Goal: Transaction & Acquisition: Purchase product/service

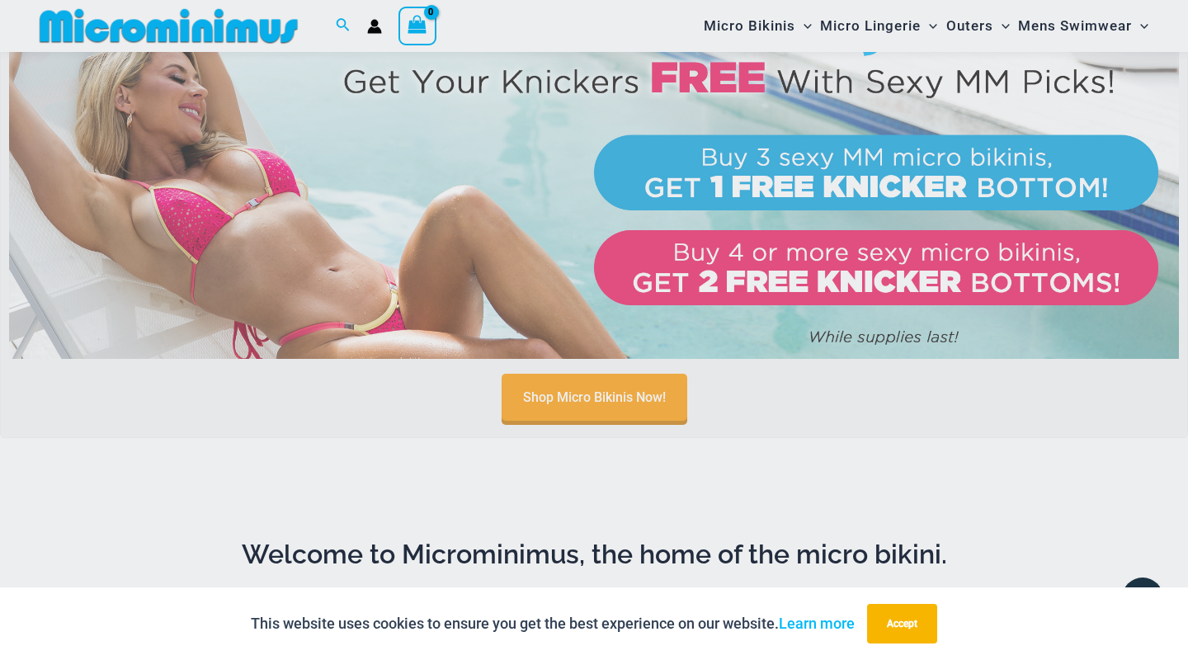
scroll to position [657, 0]
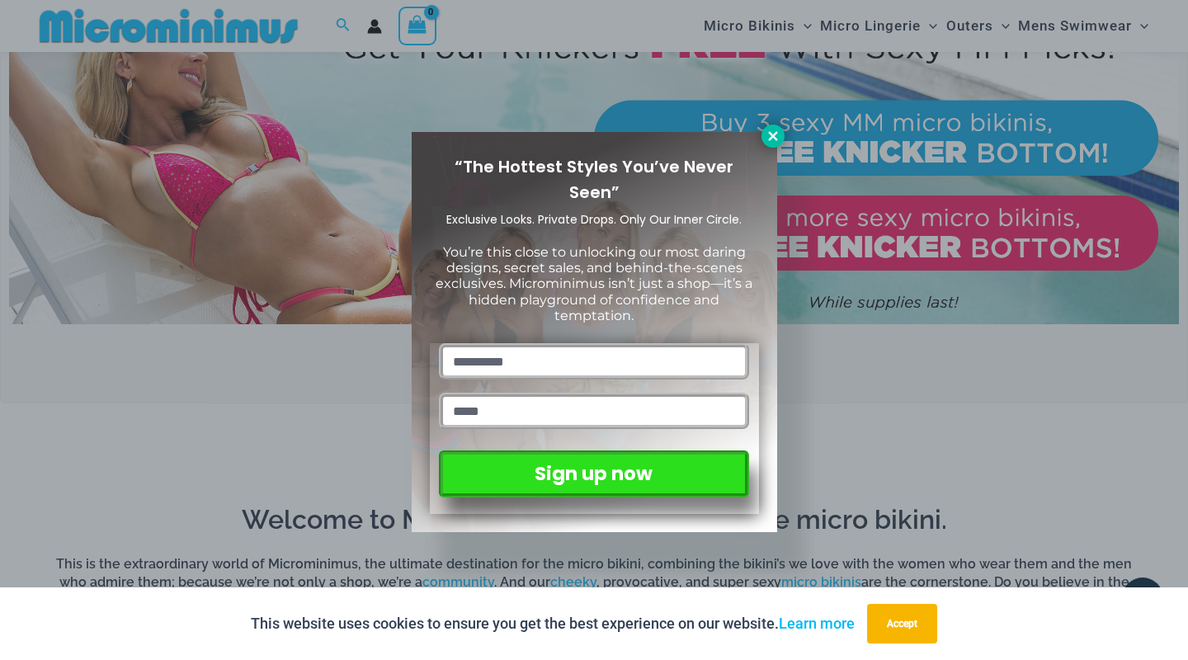
click at [773, 138] on icon at bounding box center [772, 136] width 15 height 15
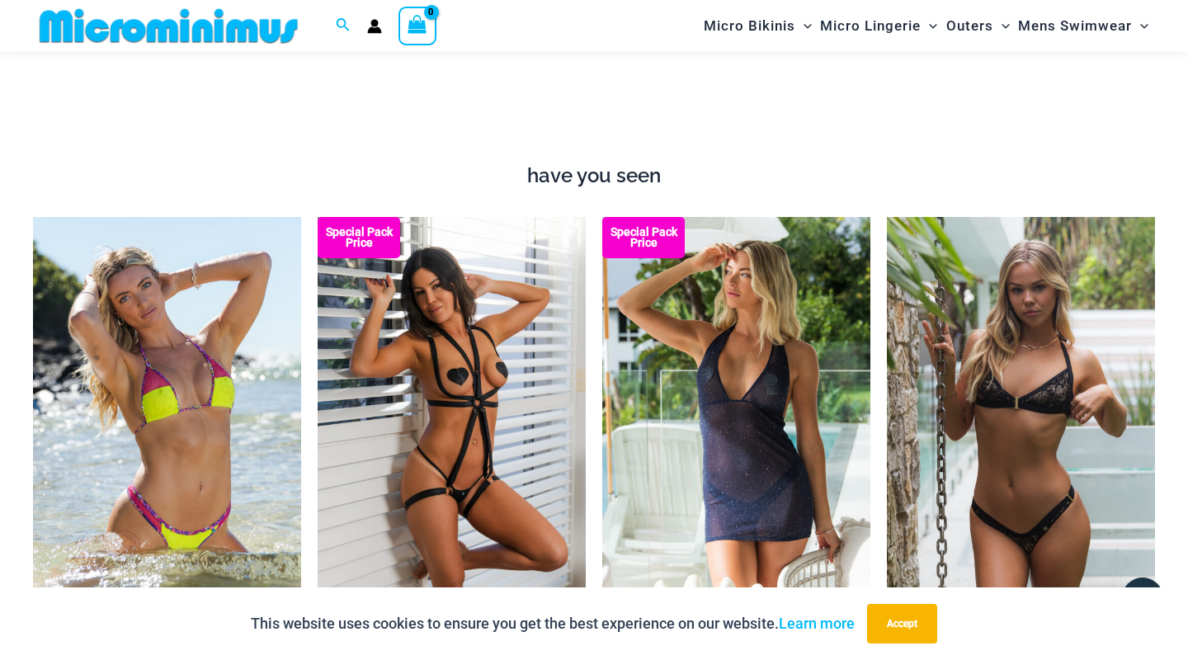
scroll to position [1726, 0]
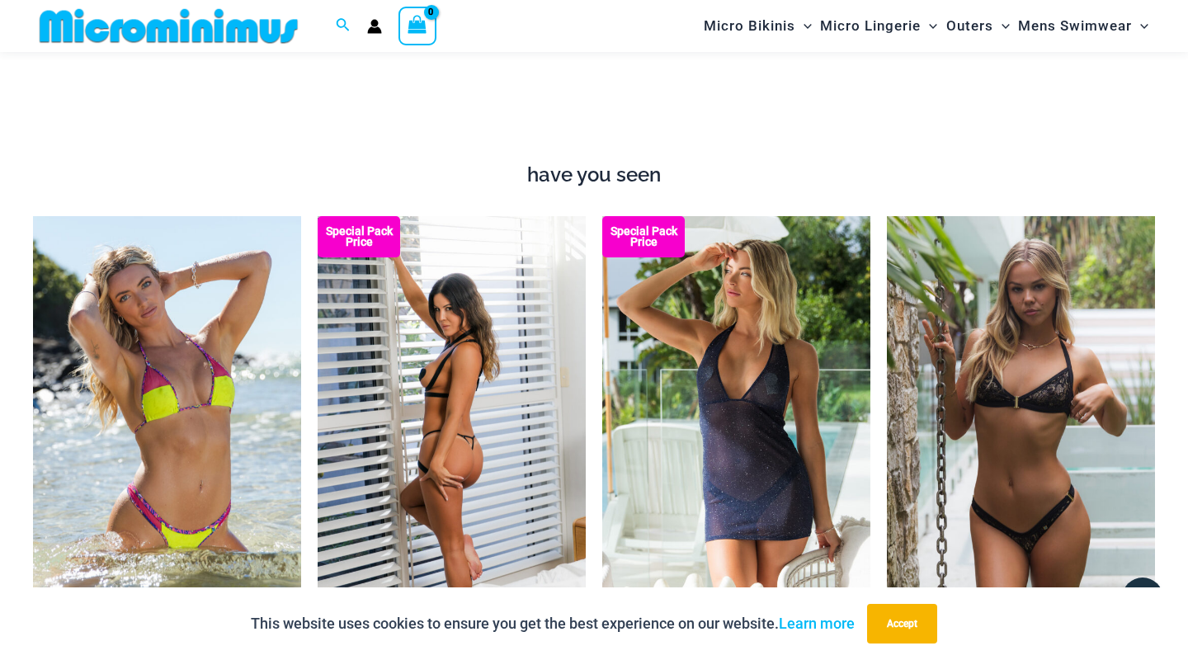
click at [483, 374] on img at bounding box center [452, 417] width 268 height 402
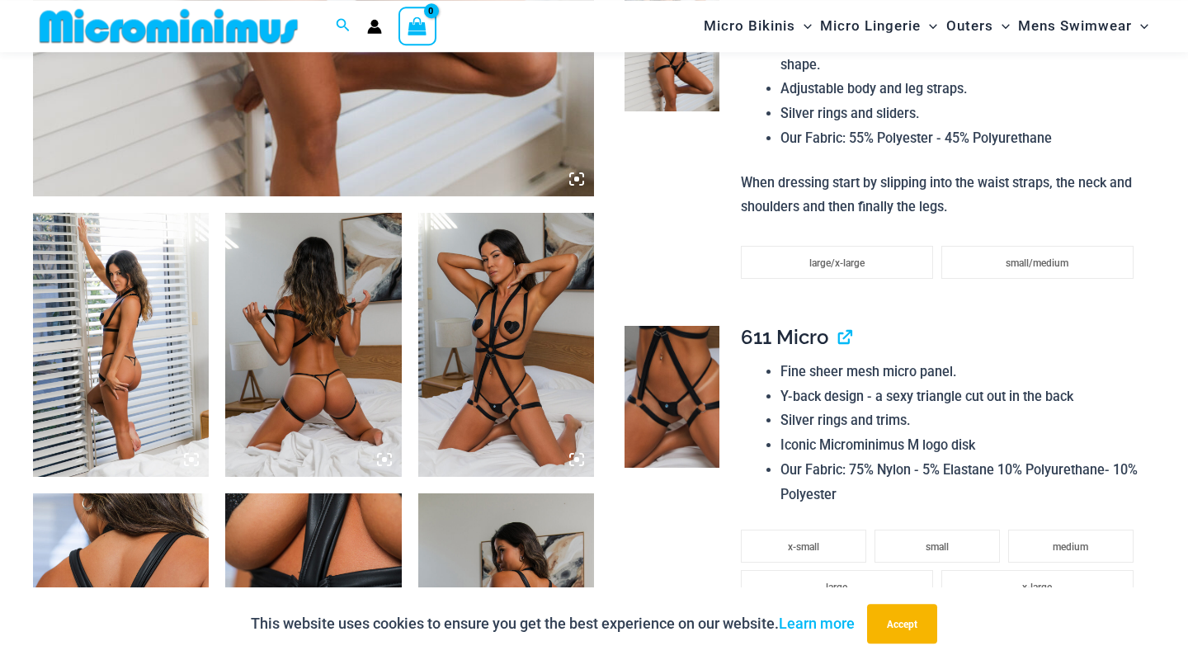
scroll to position [875, 0]
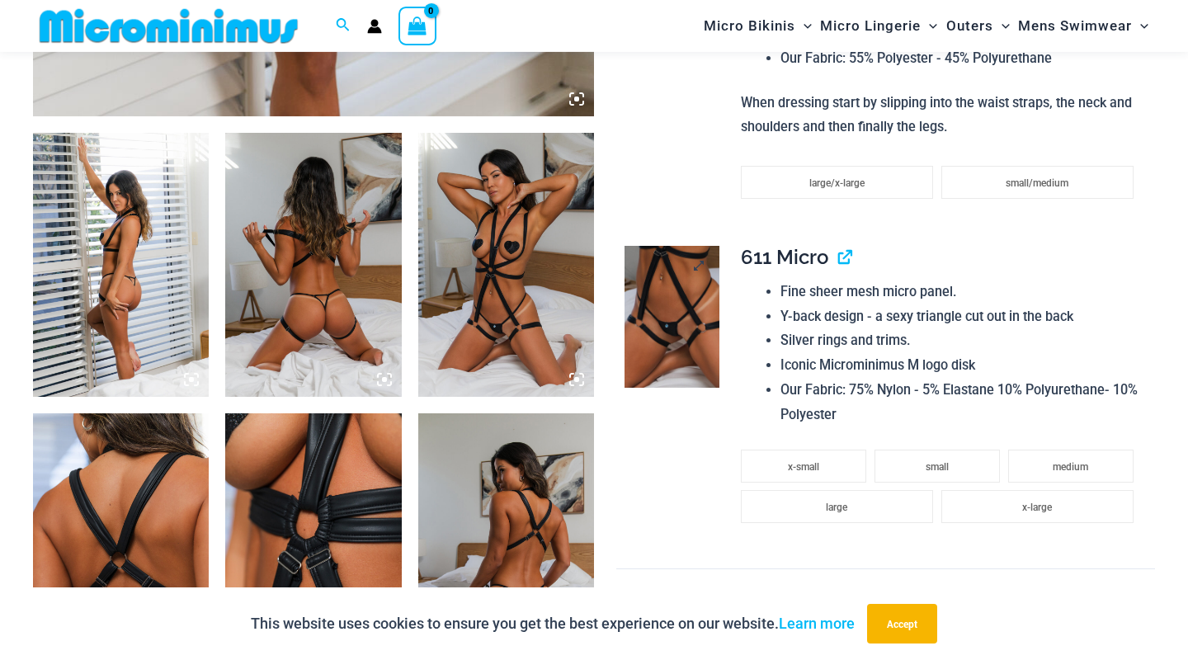
click at [674, 314] on img at bounding box center [671, 317] width 94 height 142
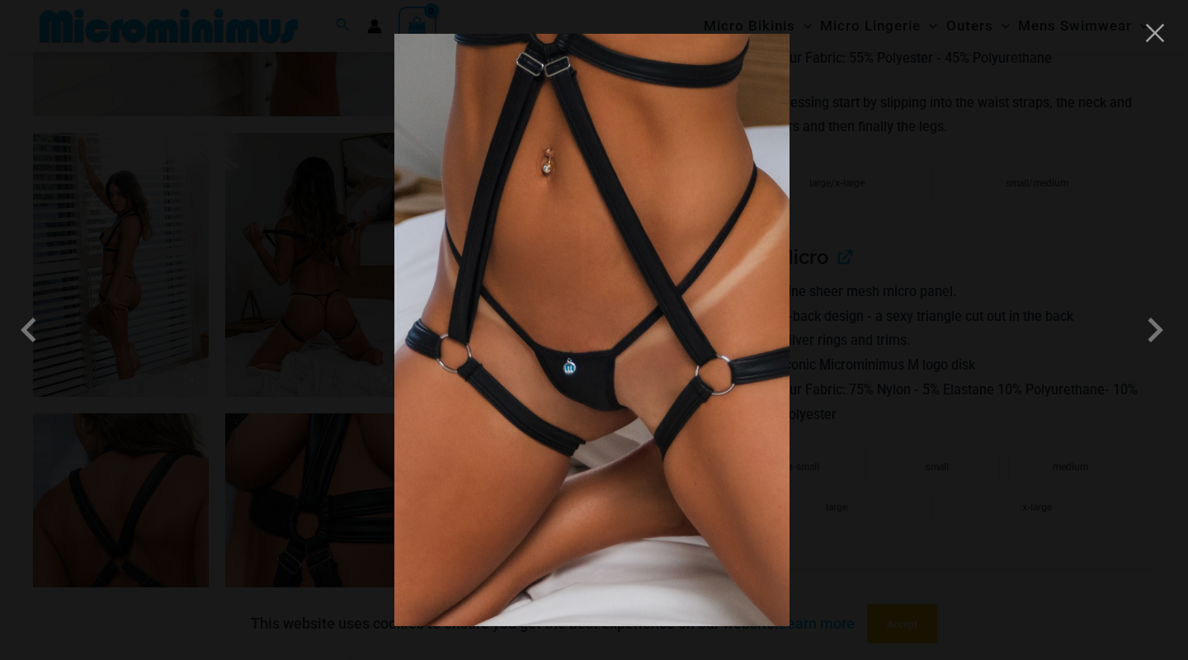
click at [590, 380] on img at bounding box center [591, 330] width 395 height 592
click at [1160, 41] on button "Close" at bounding box center [1154, 33] width 25 height 25
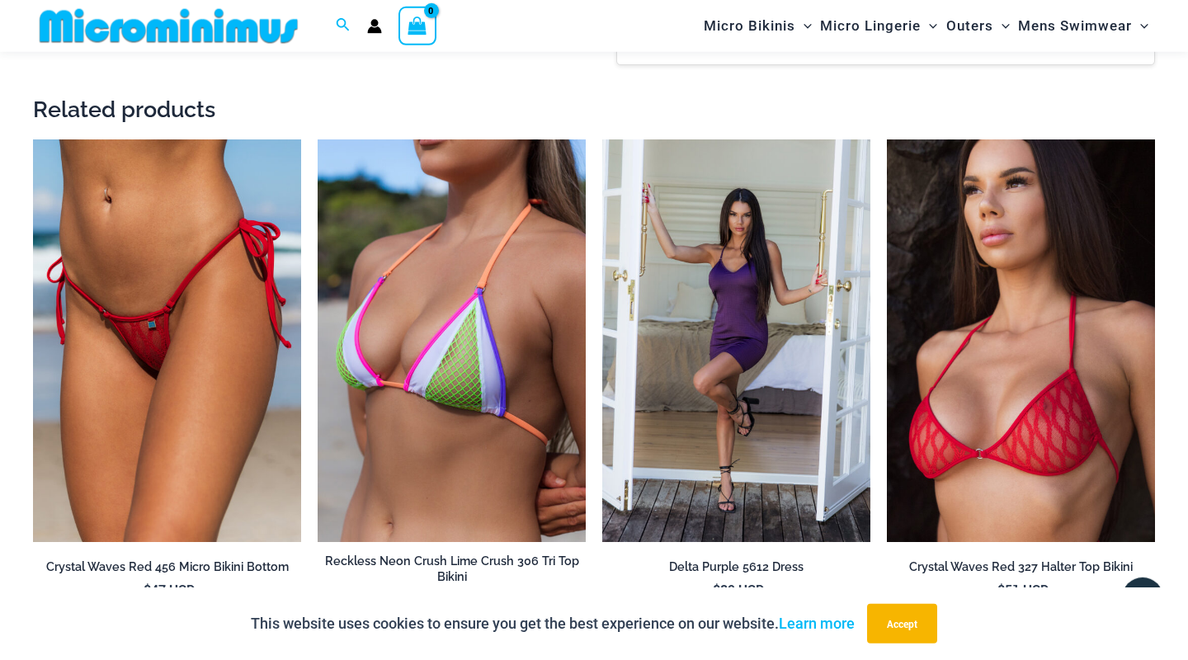
scroll to position [2300, 0]
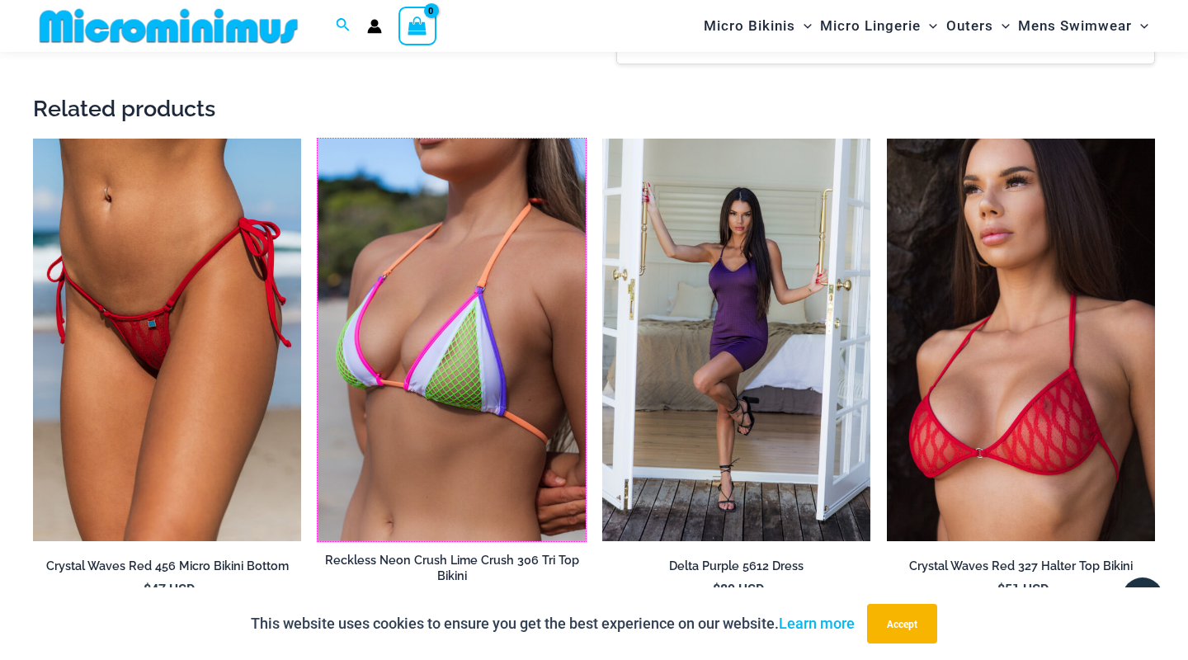
click at [318, 139] on img at bounding box center [318, 139] width 0 height 0
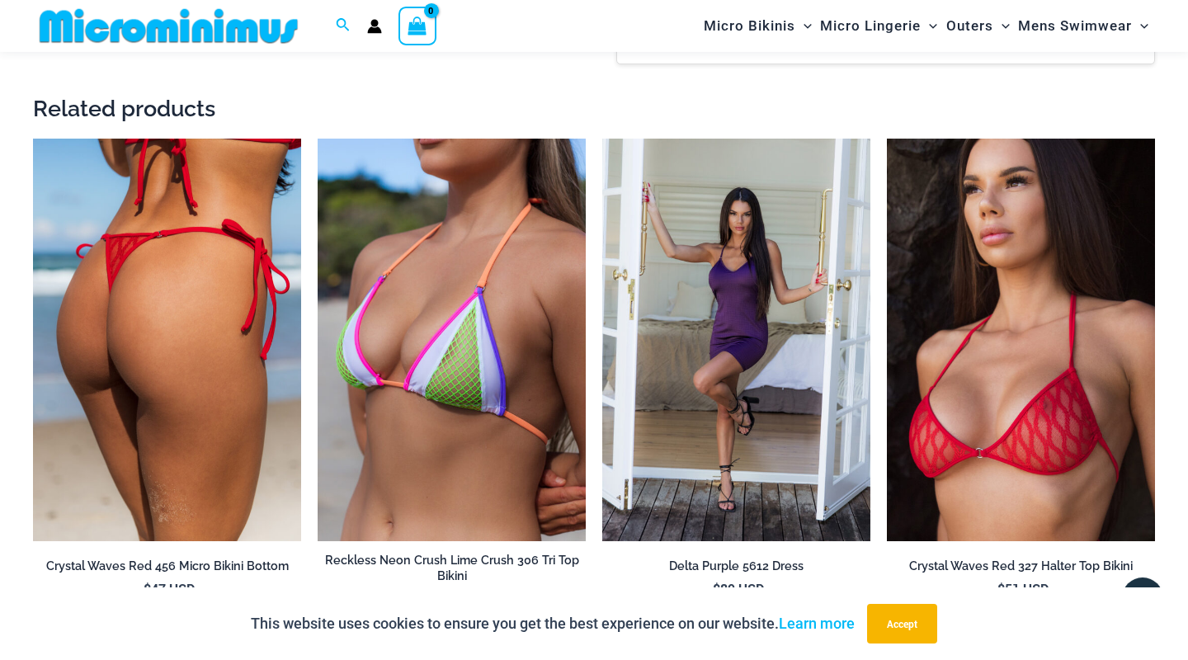
click at [250, 306] on img at bounding box center [167, 340] width 268 height 402
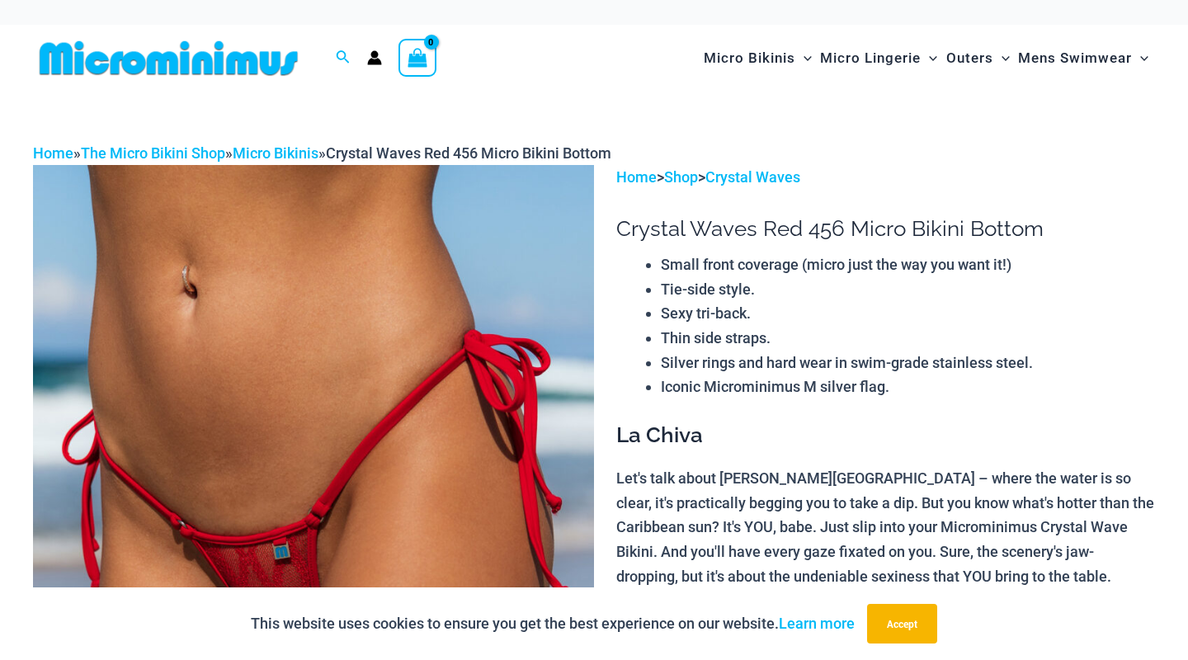
click at [340, 434] on img at bounding box center [313, 585] width 561 height 841
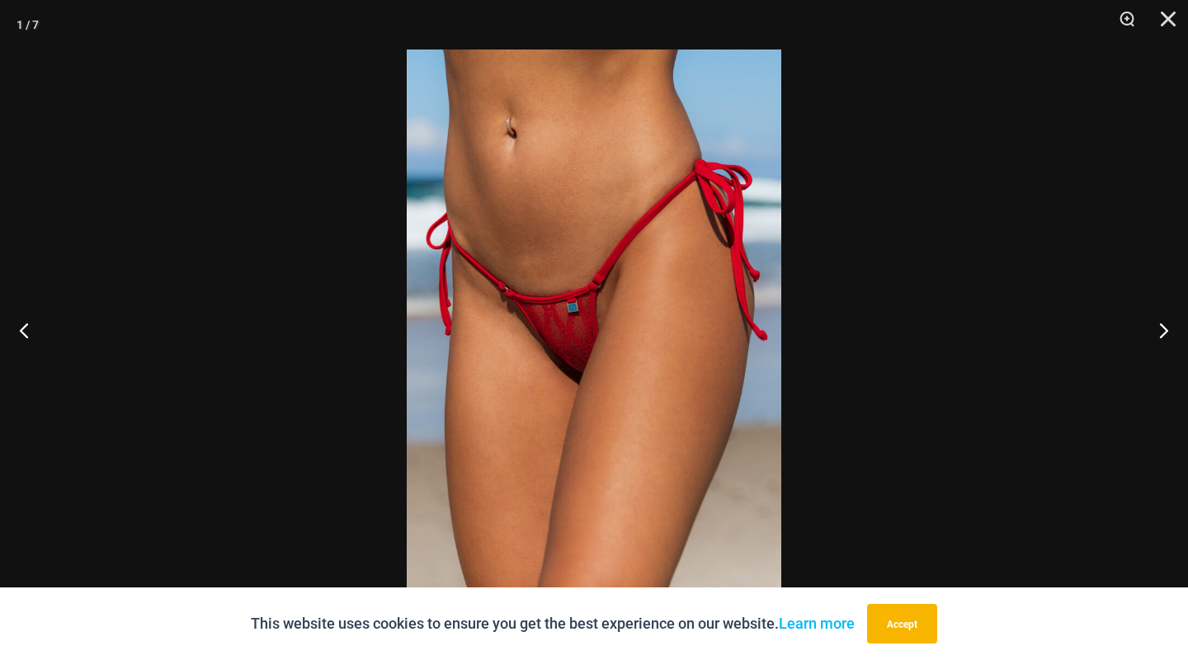
click at [650, 308] on img at bounding box center [594, 329] width 374 height 561
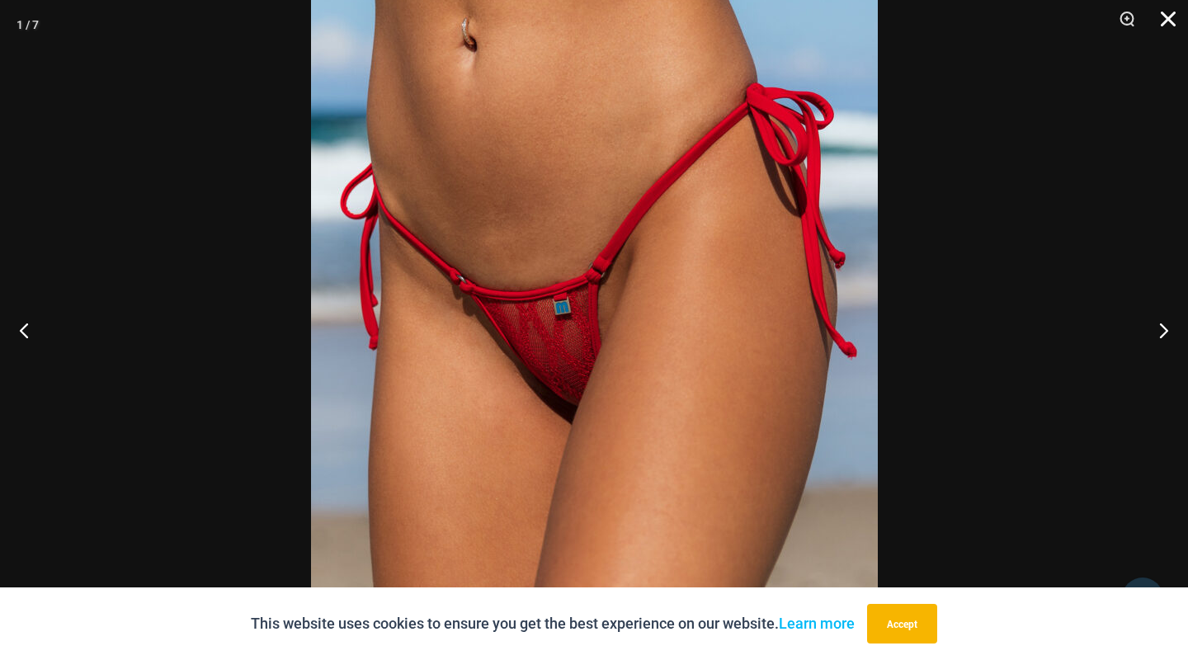
click at [1168, 14] on button "Close" at bounding box center [1161, 24] width 41 height 49
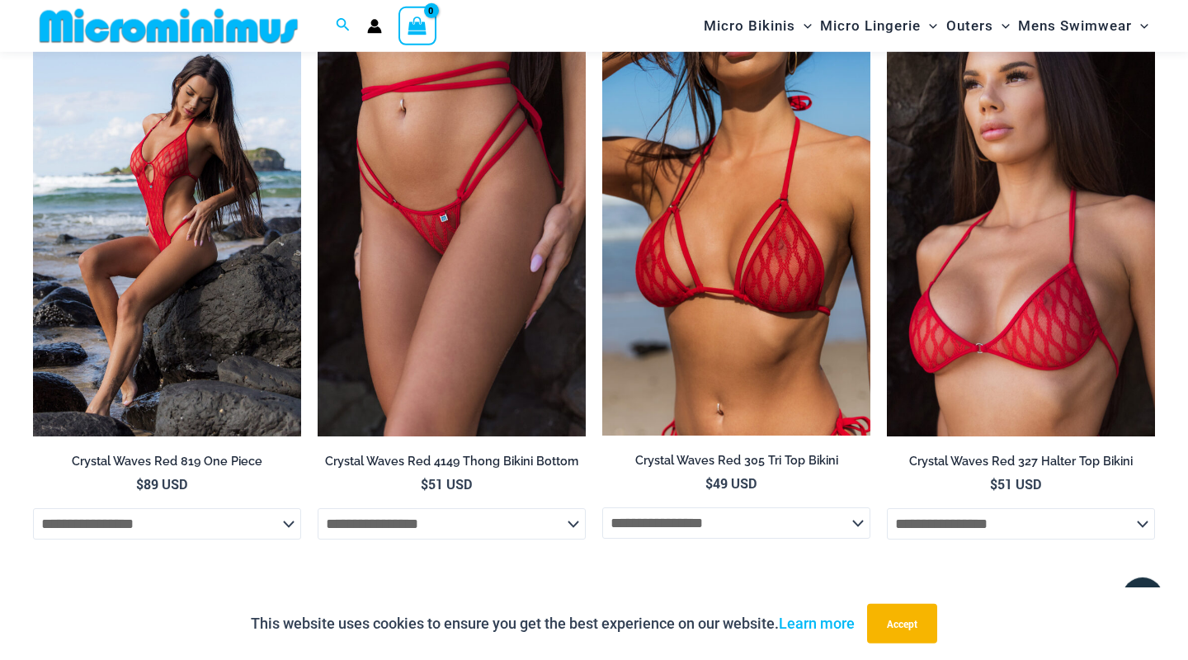
scroll to position [1588, 0]
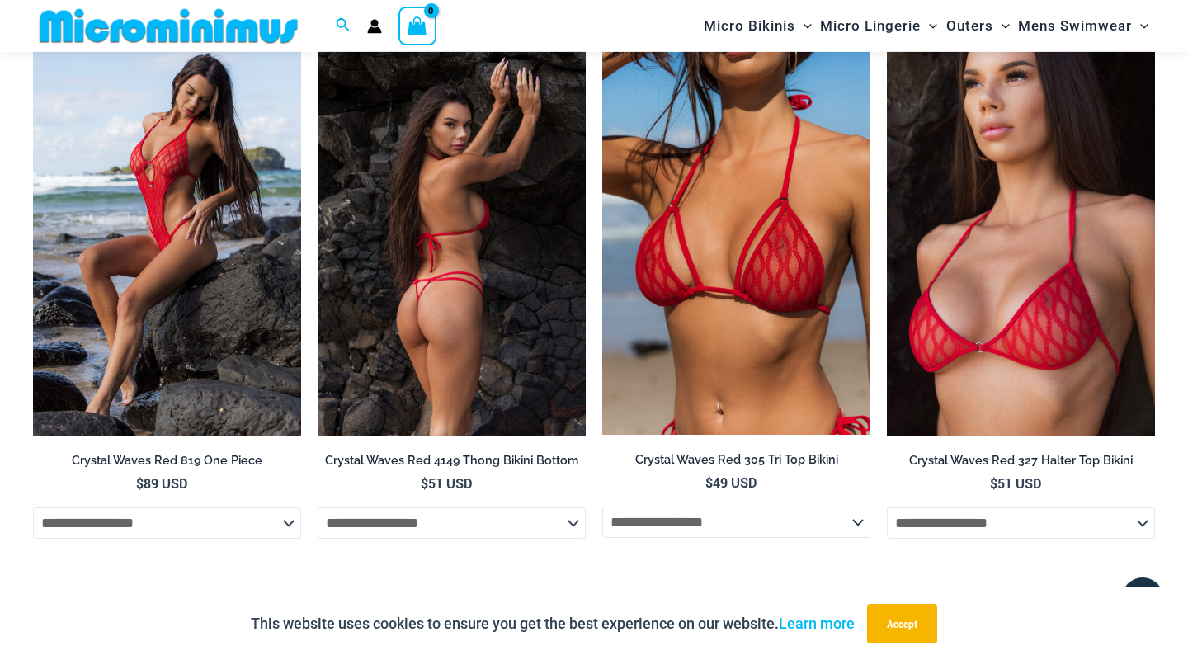
click at [525, 331] on img at bounding box center [452, 234] width 268 height 402
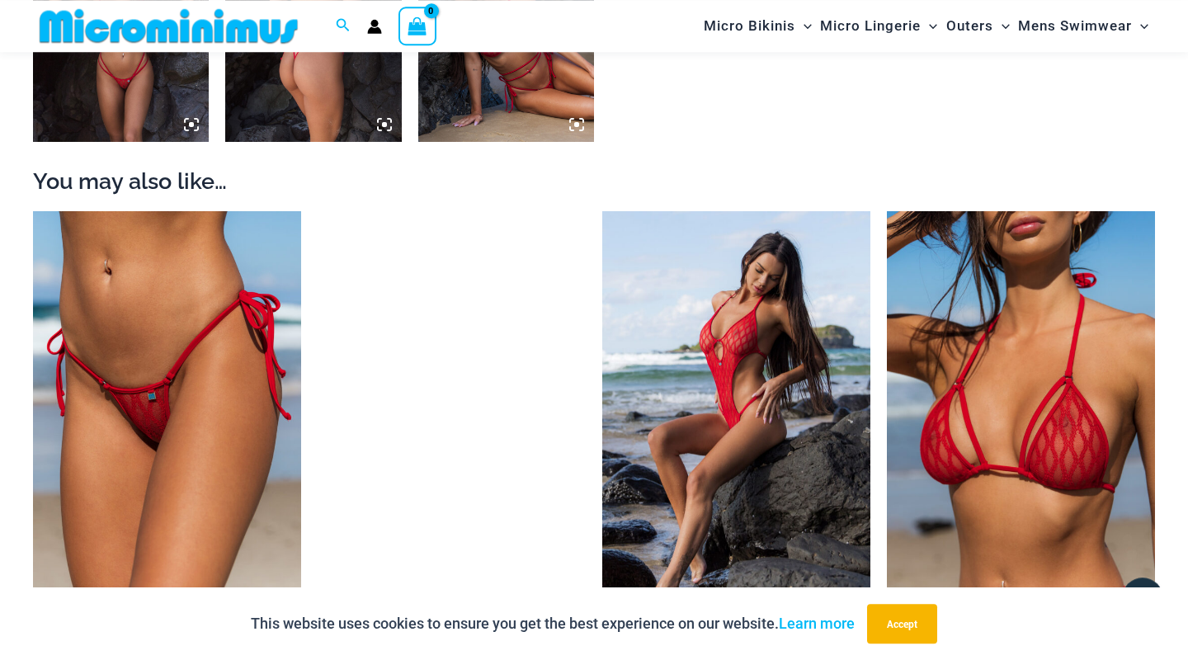
scroll to position [1411, 0]
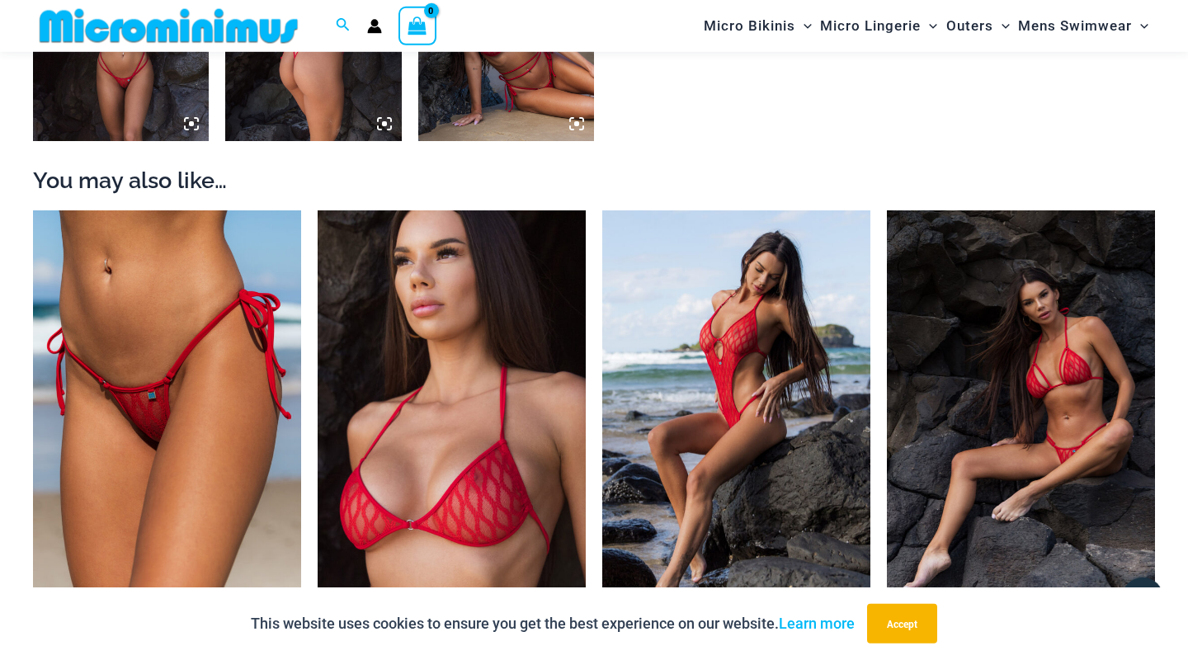
click at [901, 376] on img at bounding box center [1021, 410] width 268 height 401
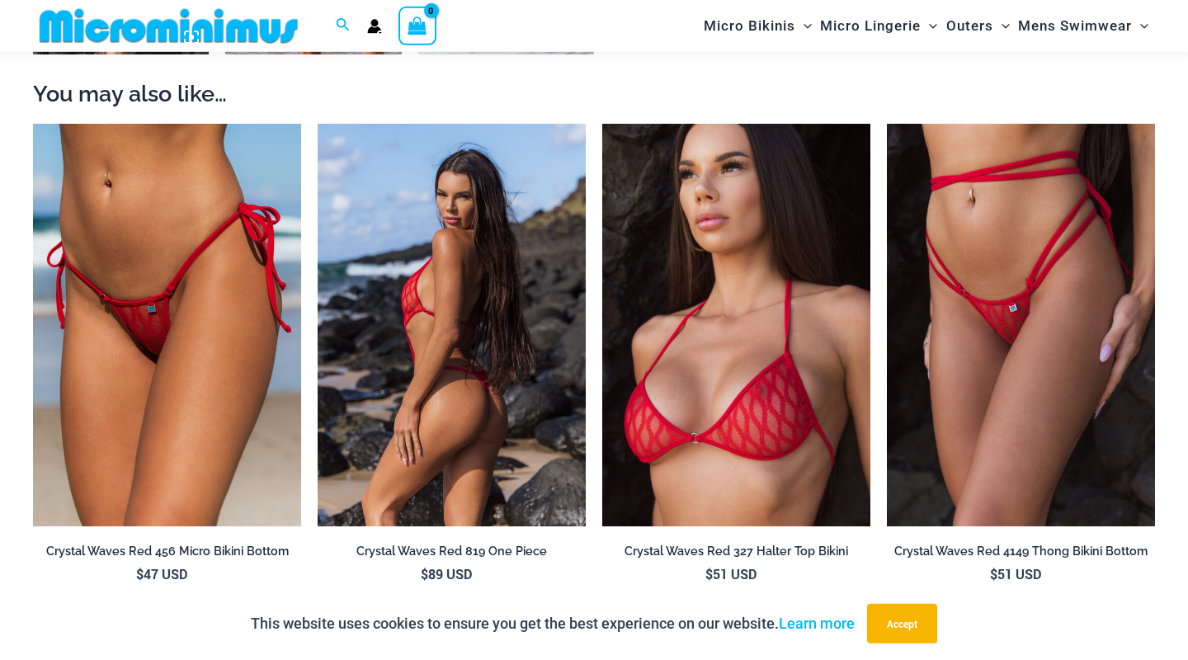
scroll to position [1498, 0]
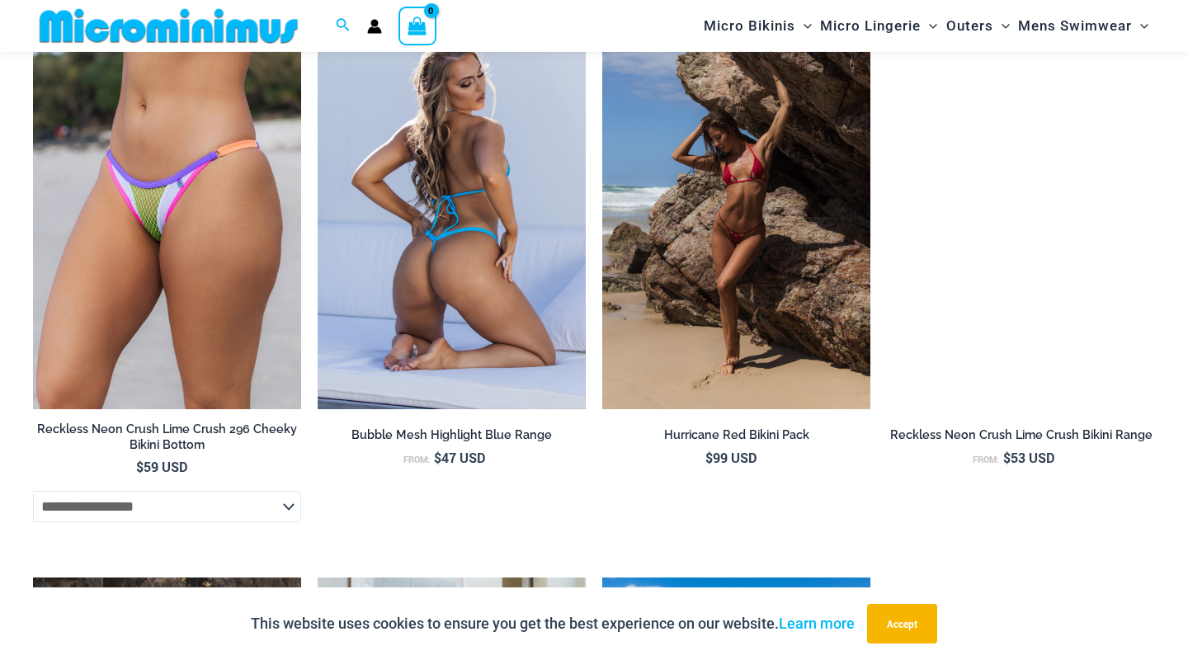
scroll to position [2820, 0]
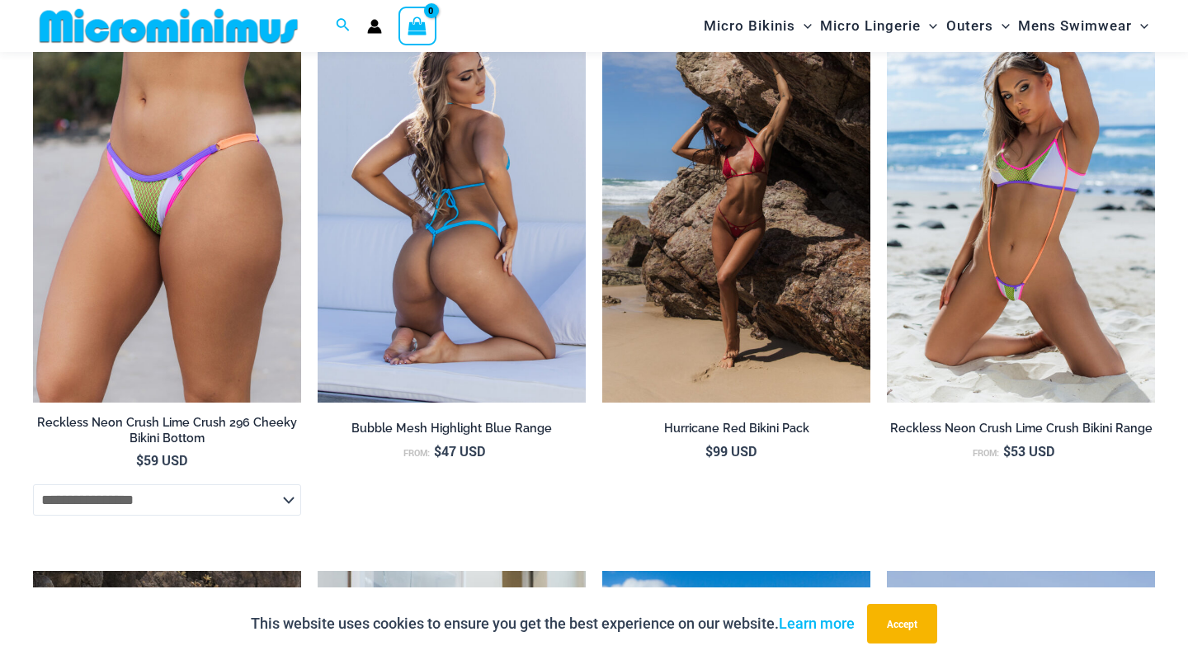
click at [466, 275] on img at bounding box center [452, 202] width 268 height 402
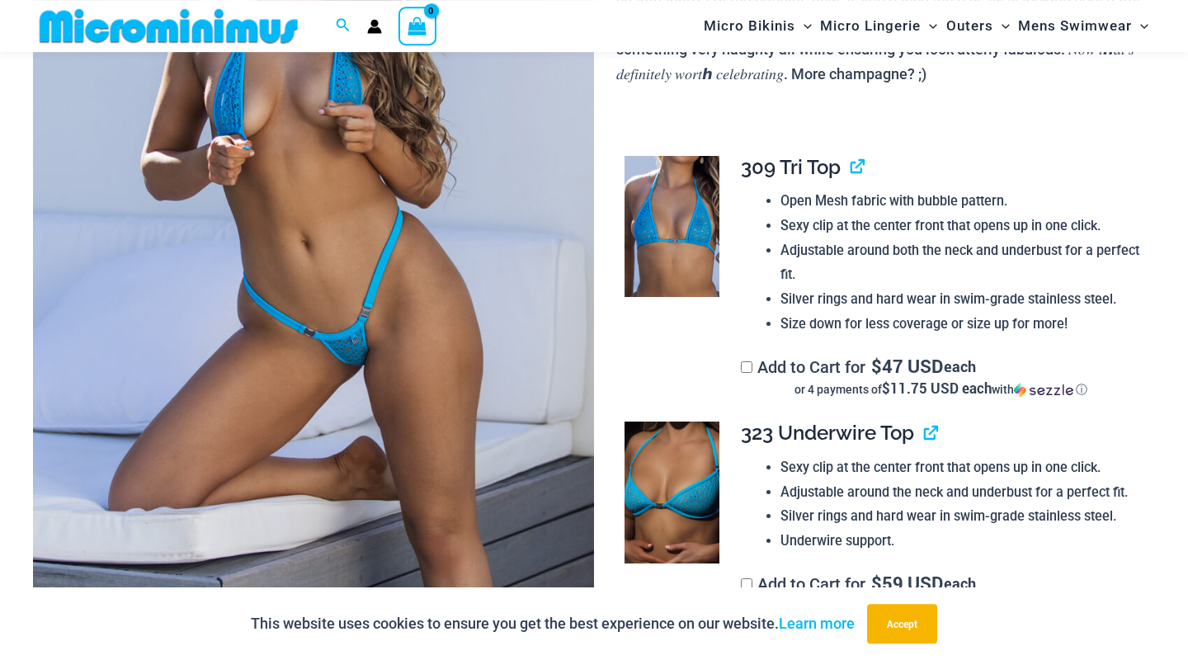
scroll to position [341, 0]
click at [411, 378] on img at bounding box center [313, 229] width 561 height 841
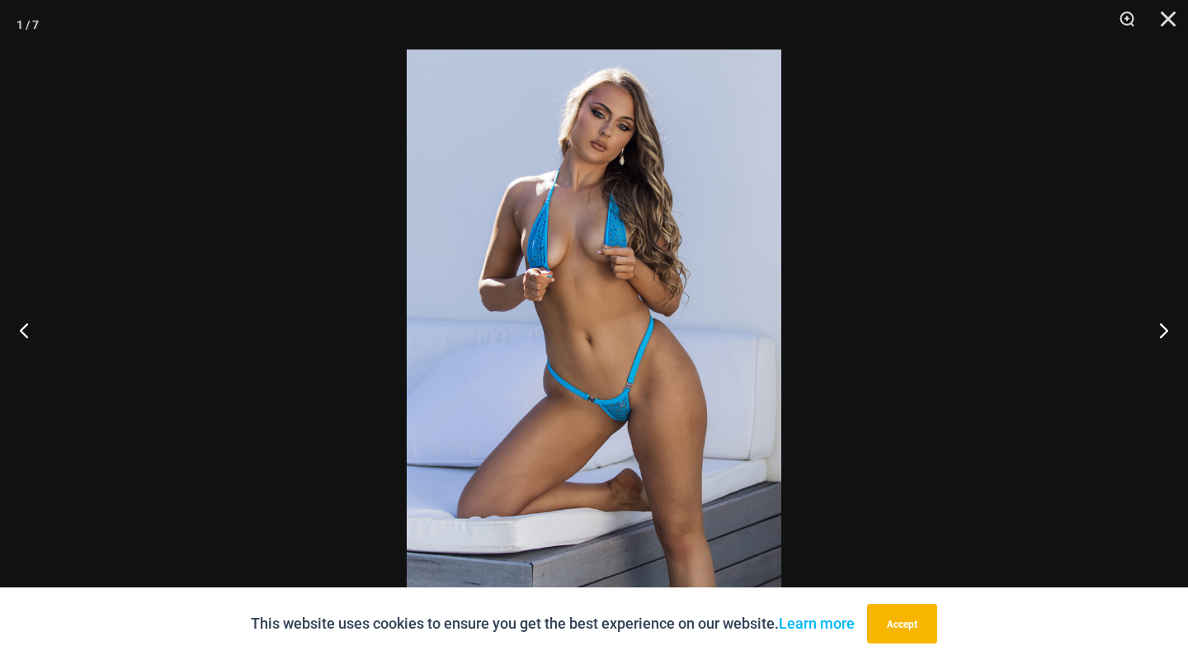
click at [548, 225] on img at bounding box center [594, 329] width 374 height 561
